Goal: Check status: Check status

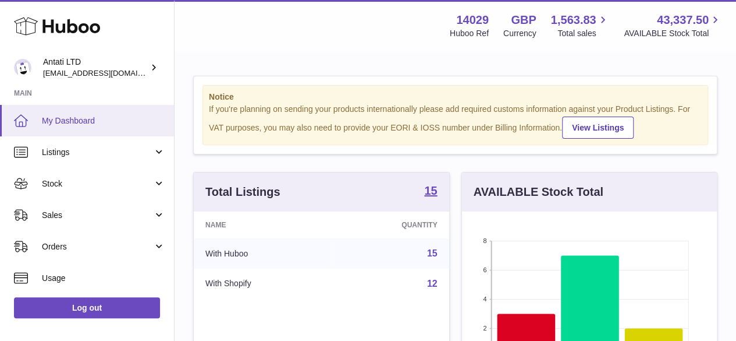
scroll to position [182, 255]
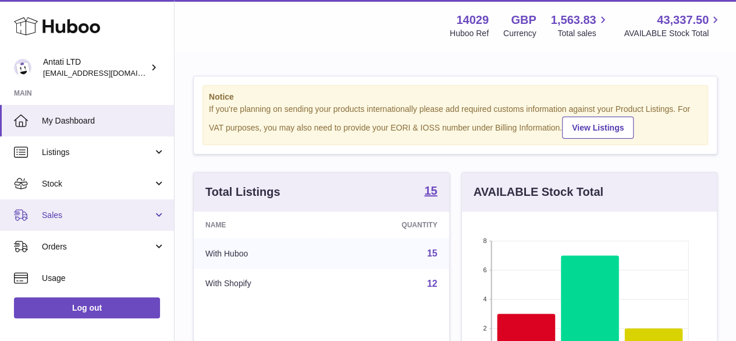
click at [67, 215] on span "Sales" at bounding box center [97, 215] width 111 height 11
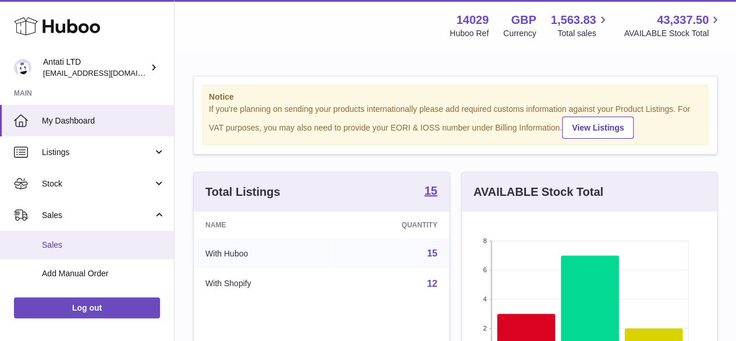
click at [73, 246] on span "Sales" at bounding box center [103, 244] width 123 height 11
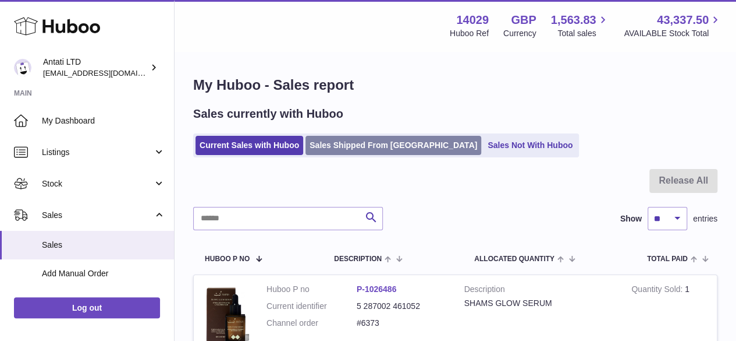
click at [362, 144] on link "Sales Shipped From [GEOGRAPHIC_DATA]" at bounding box center [394, 145] width 176 height 19
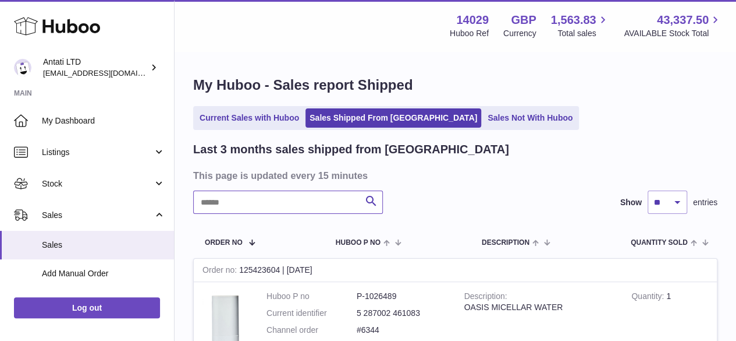
click at [252, 207] on input "text" at bounding box center [288, 201] width 190 height 23
paste input "*****"
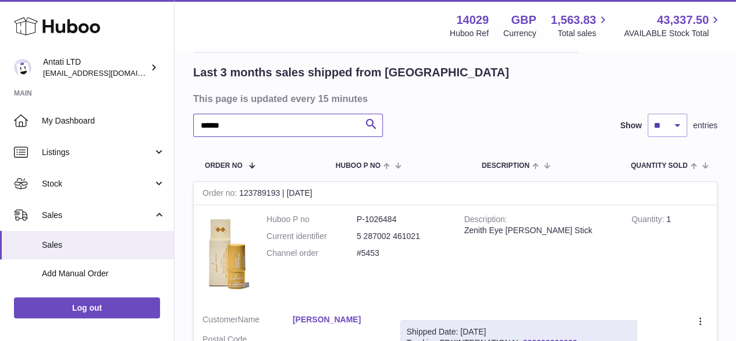
scroll to position [175, 0]
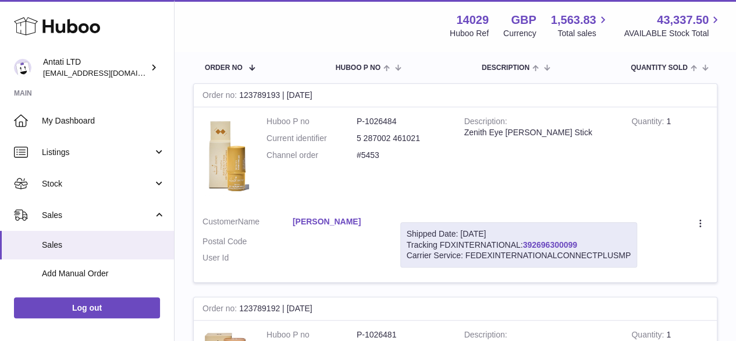
type input "*****"
click at [560, 242] on link "392696300099" at bounding box center [550, 244] width 54 height 9
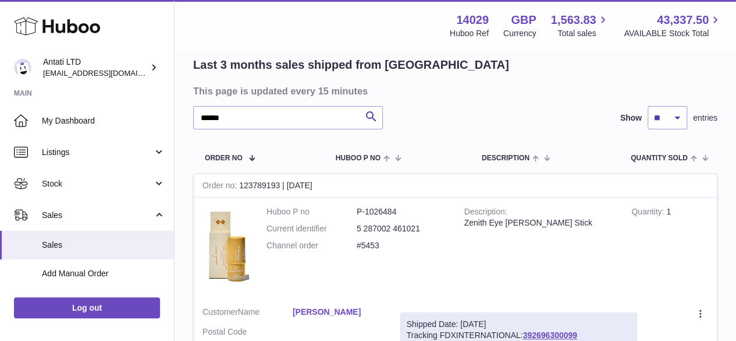
scroll to position [0, 0]
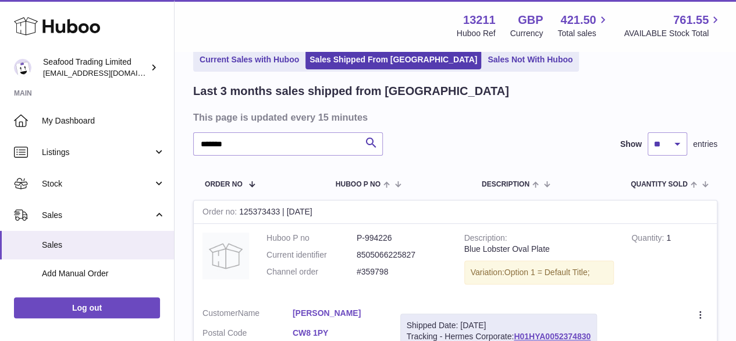
scroll to position [116, 0]
